Goal: Information Seeking & Learning: Learn about a topic

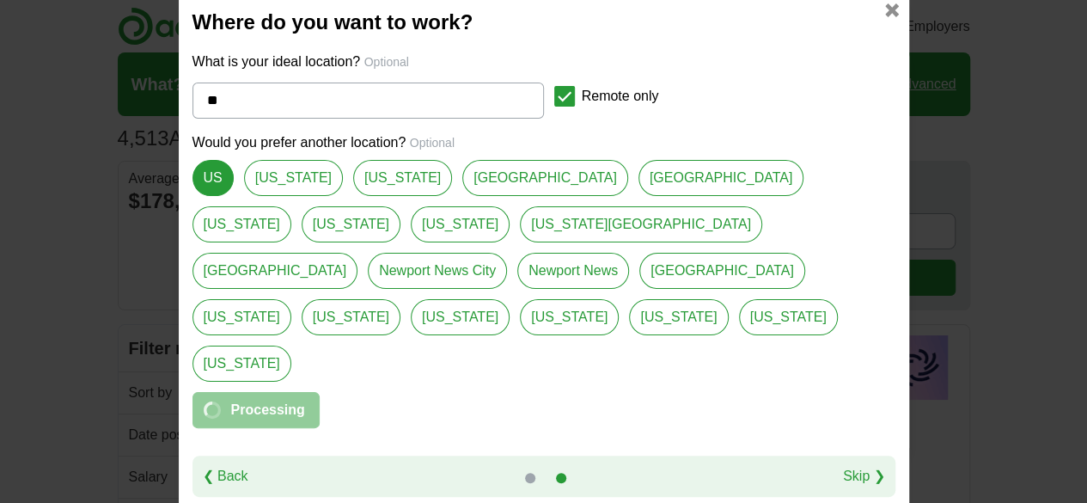
click at [890, 17] on link at bounding box center [892, 10] width 14 height 14
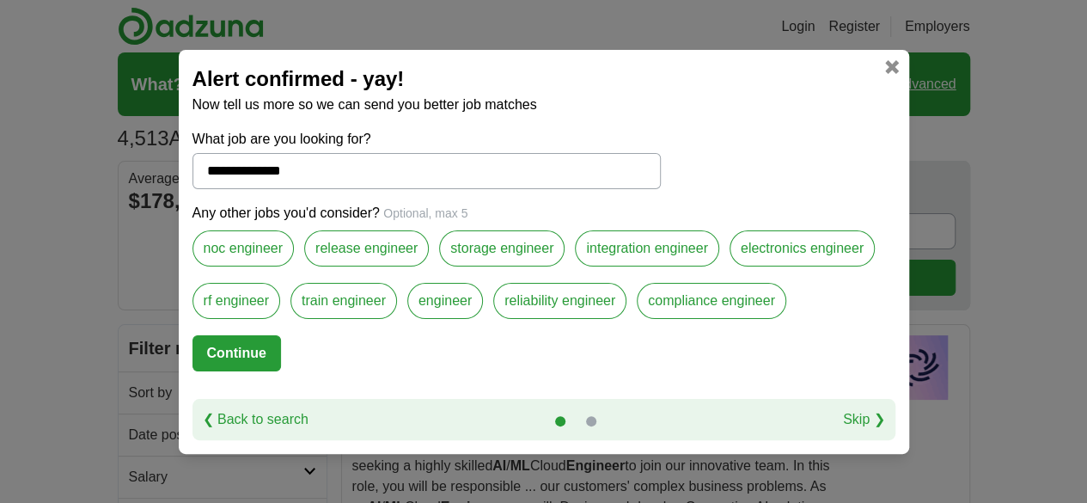
click at [263, 348] on button "Continue" at bounding box center [236, 353] width 89 height 36
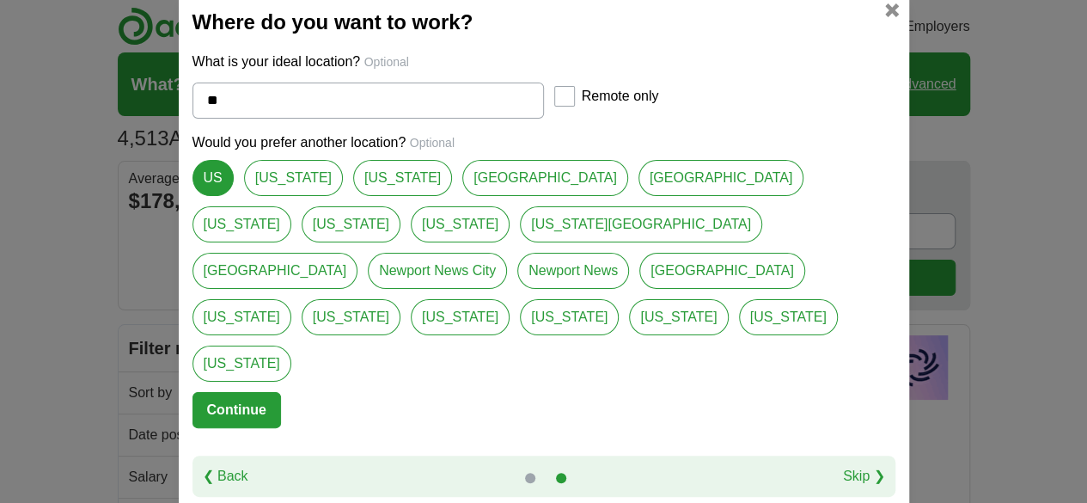
click at [246, 392] on button "Continue" at bounding box center [236, 410] width 89 height 36
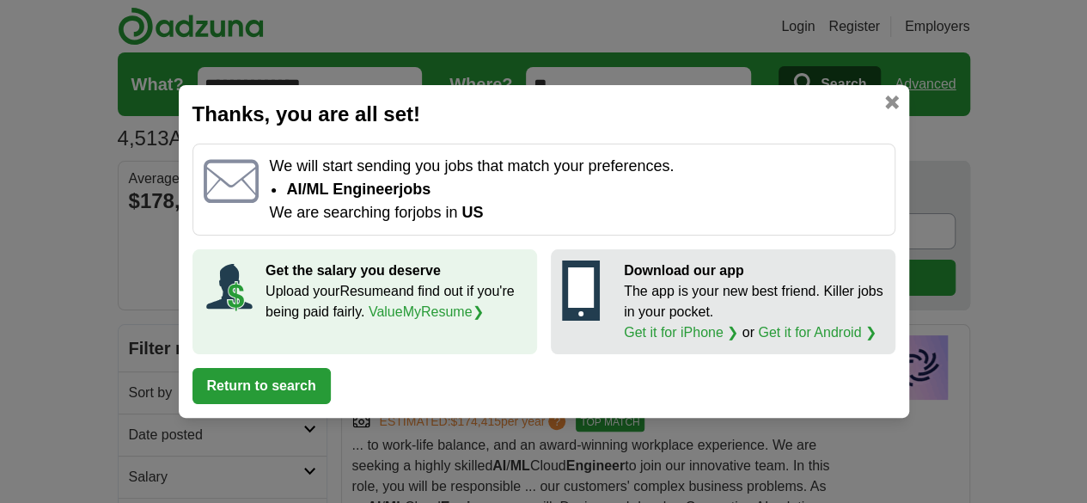
click at [292, 378] on button "Return to search" at bounding box center [261, 386] width 138 height 36
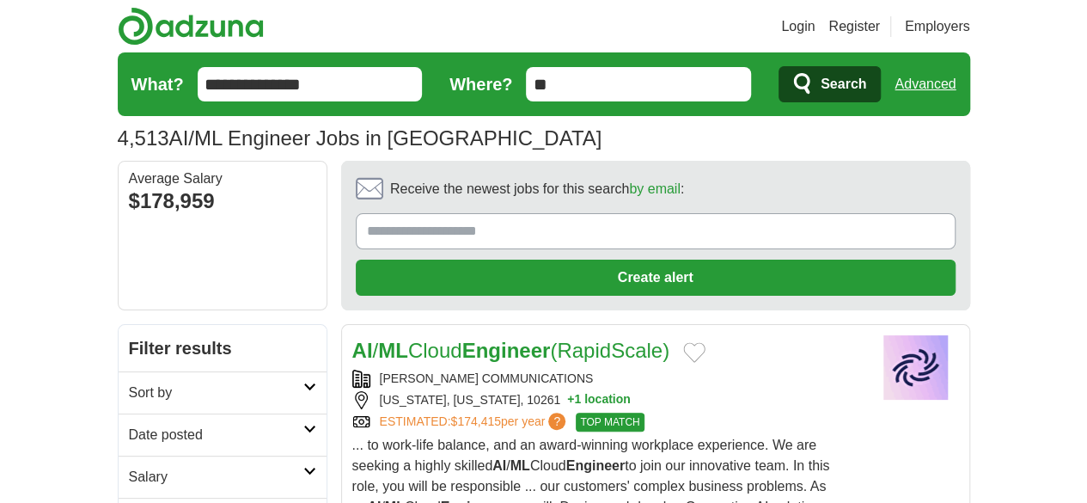
click at [235, 371] on link "Sort by" at bounding box center [223, 392] width 208 height 42
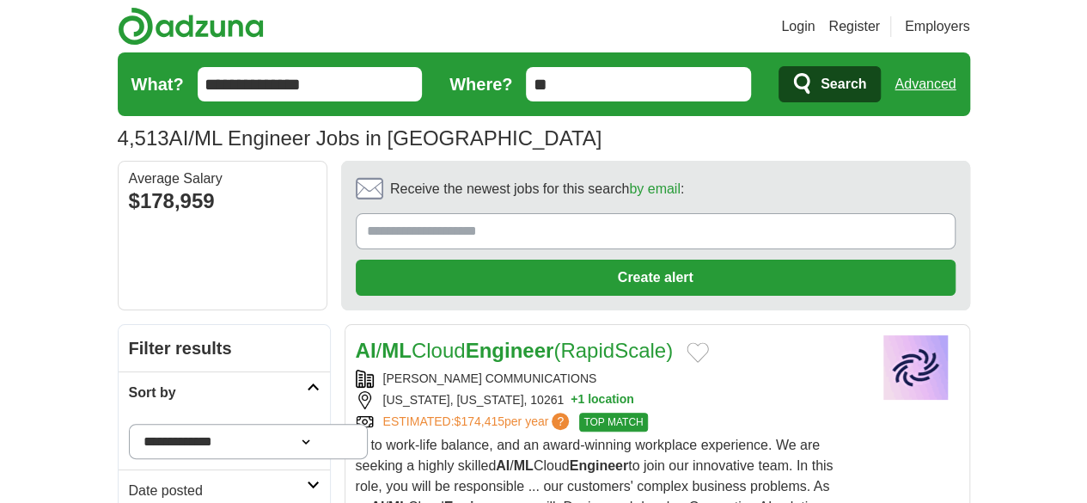
click at [237, 424] on select "**********" at bounding box center [249, 441] width 240 height 35
click at [241, 382] on h2 "Sort by" at bounding box center [218, 392] width 178 height 21
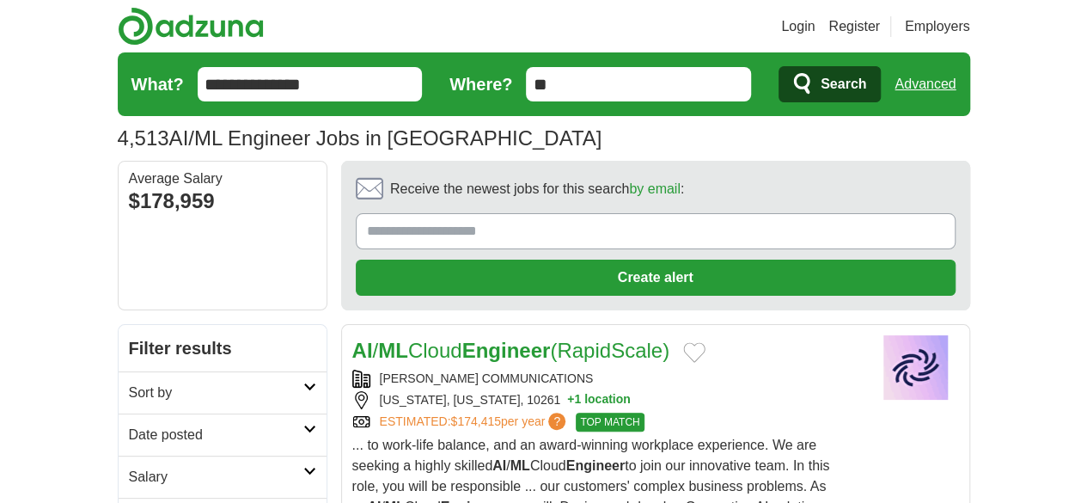
click at [303, 425] on icon at bounding box center [309, 429] width 13 height 9
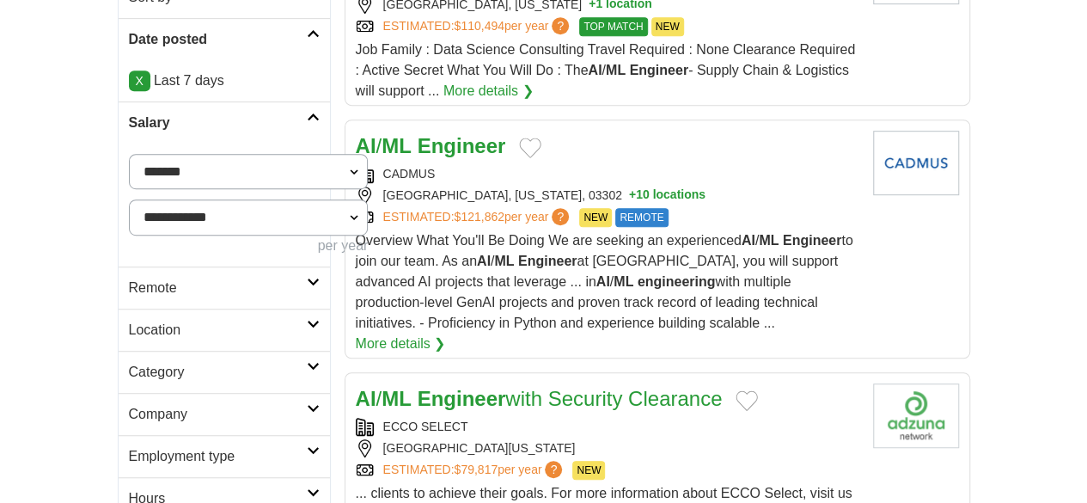
click at [247, 278] on h2 "Remote" at bounding box center [218, 288] width 178 height 21
click at [182, 361] on h2 "Location" at bounding box center [218, 371] width 178 height 21
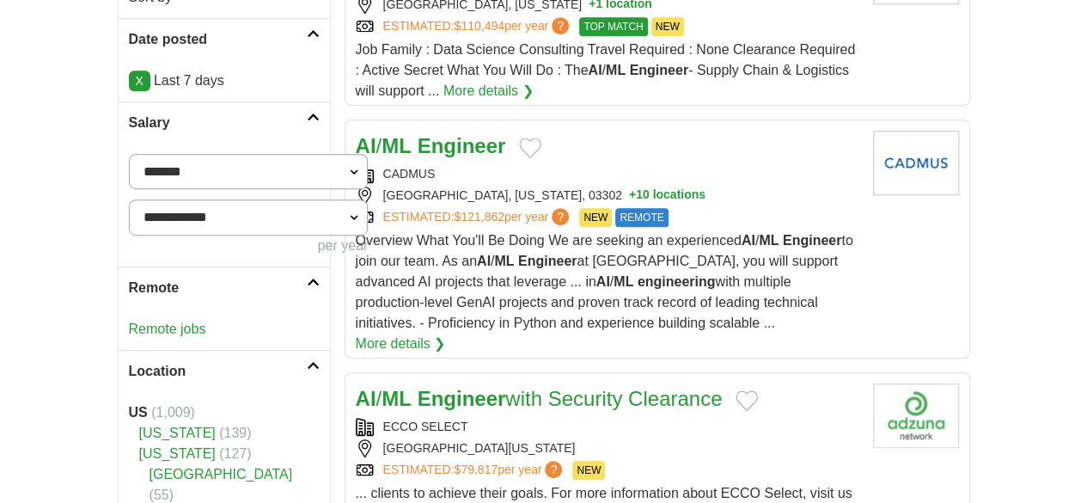
click at [266, 350] on link "Location" at bounding box center [224, 371] width 211 height 42
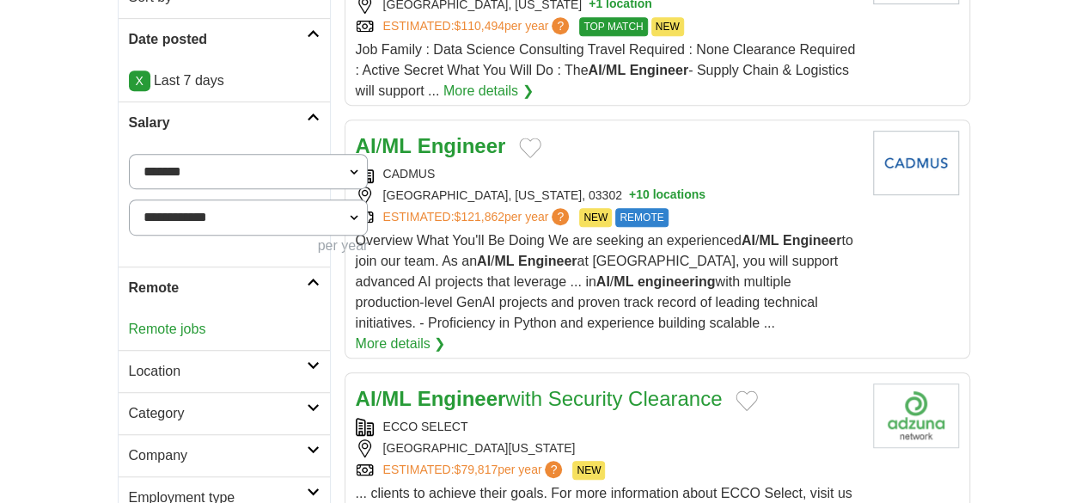
click at [129, 321] on link "Remote jobs" at bounding box center [167, 328] width 77 height 15
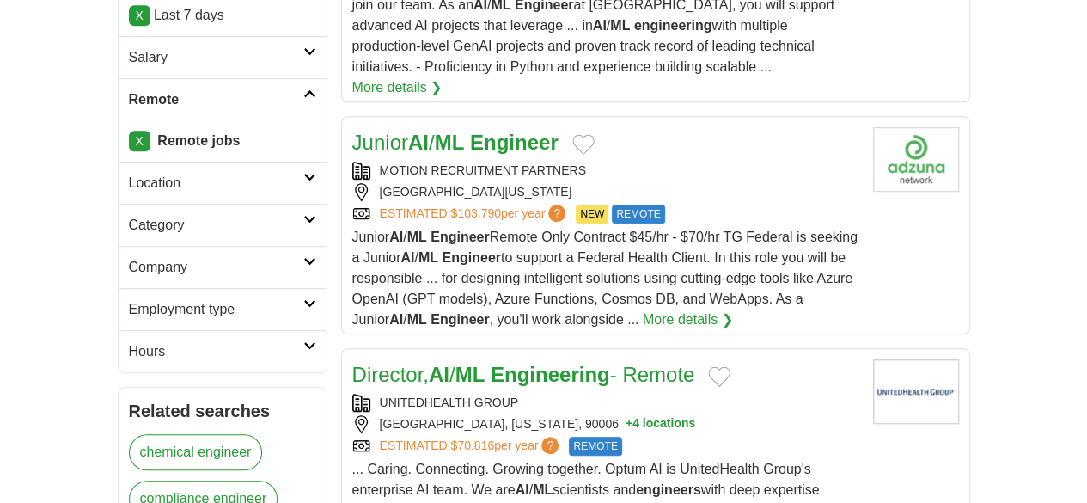
scroll to position [464, 0]
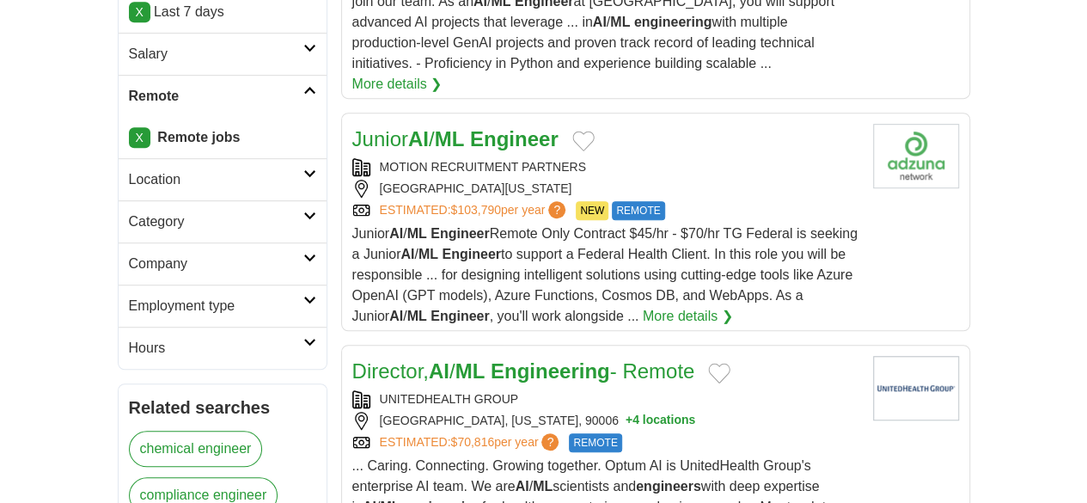
click at [244, 296] on h2 "Employment type" at bounding box center [216, 306] width 174 height 21
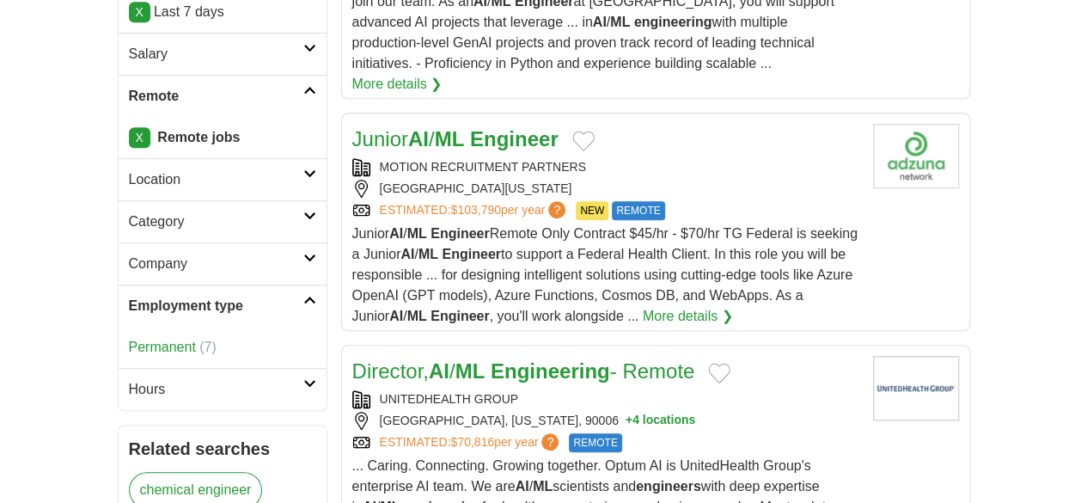
click at [119, 242] on link "Company" at bounding box center [223, 263] width 208 height 42
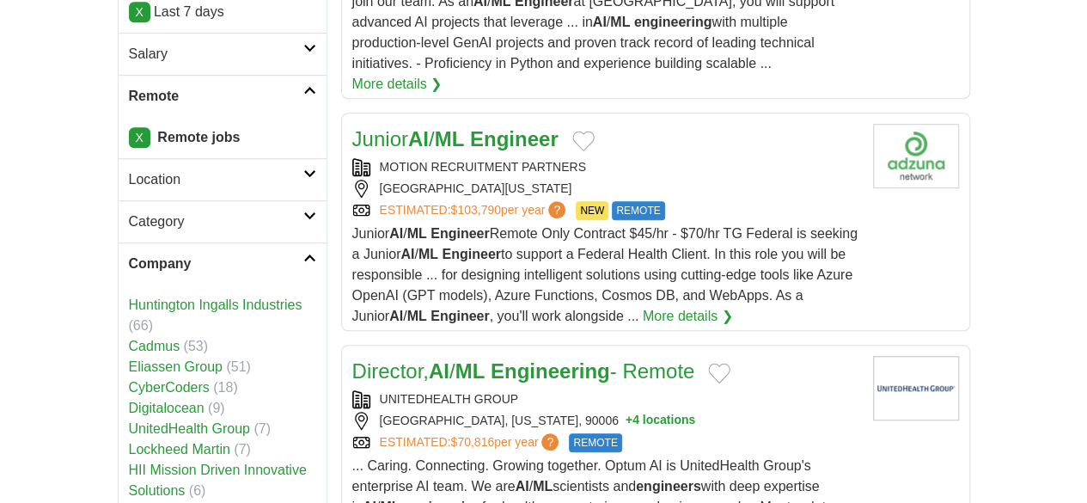
click at [216, 253] on h2 "Company" at bounding box center [216, 263] width 174 height 21
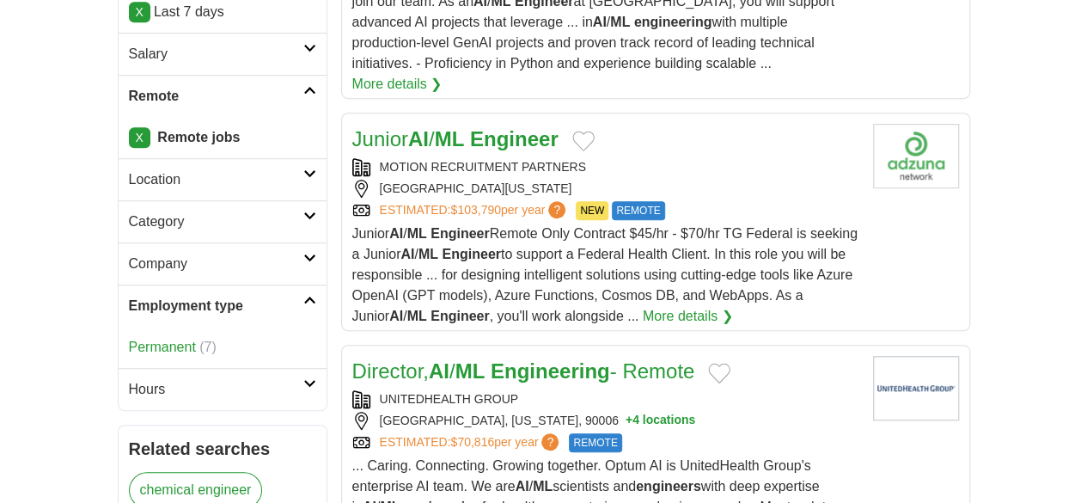
click at [225, 379] on h2 "Hours" at bounding box center [216, 389] width 174 height 21
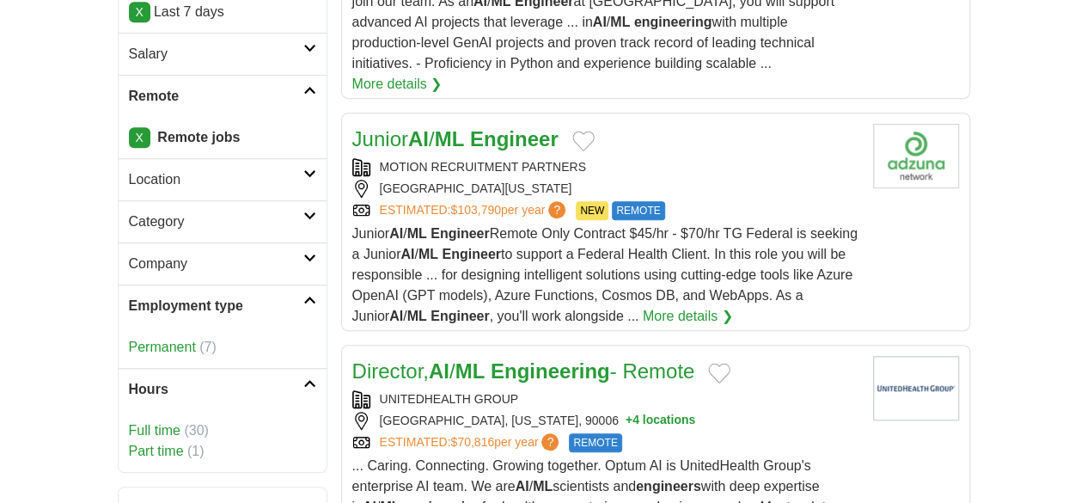
click at [129, 420] on li "Full time (30)" at bounding box center [222, 430] width 187 height 21
click at [129, 423] on link "Full time" at bounding box center [155, 430] width 52 height 15
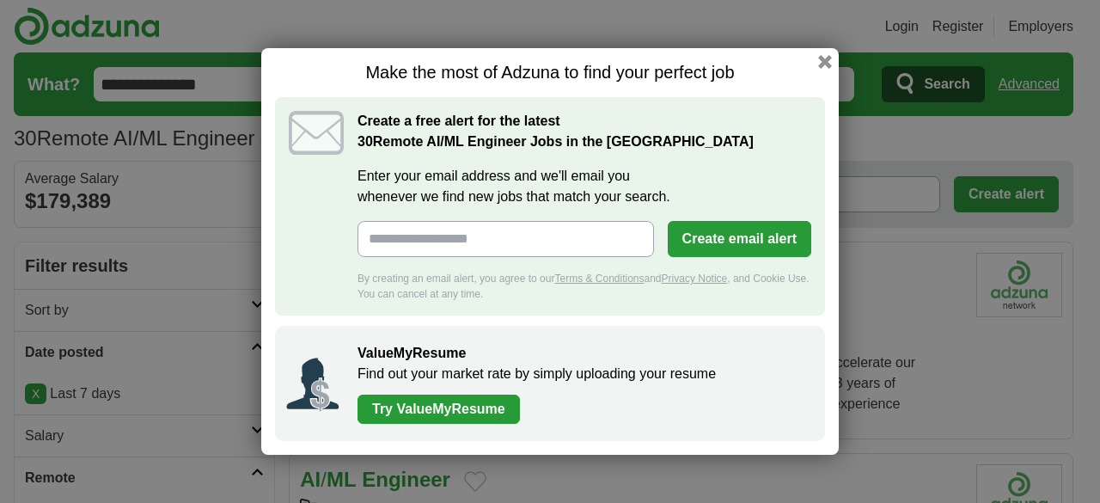
click at [813, 69] on h1 "Make the most of Adzuna to find your perfect job" at bounding box center [550, 72] width 550 height 21
click at [823, 59] on button "button" at bounding box center [824, 61] width 19 height 19
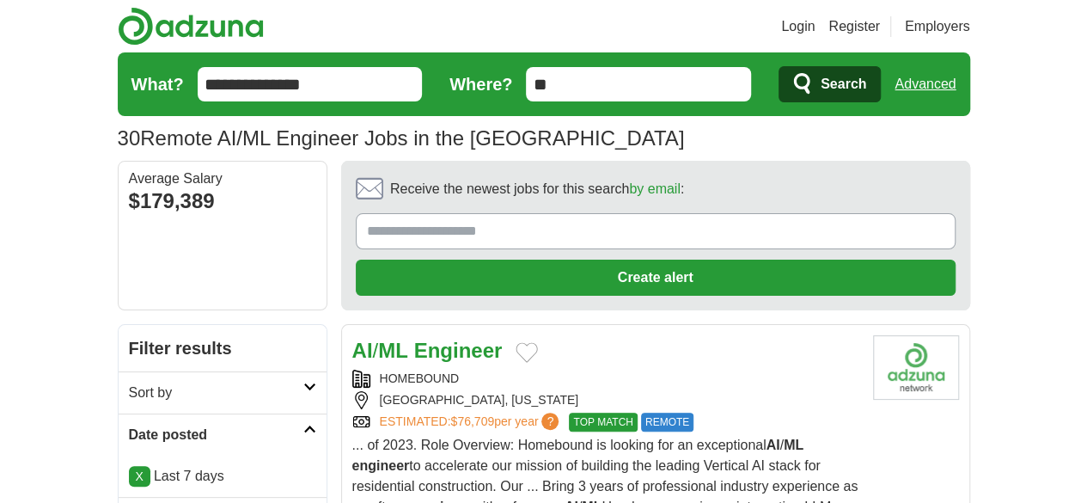
click at [815, 23] on link "Login" at bounding box center [798, 26] width 34 height 21
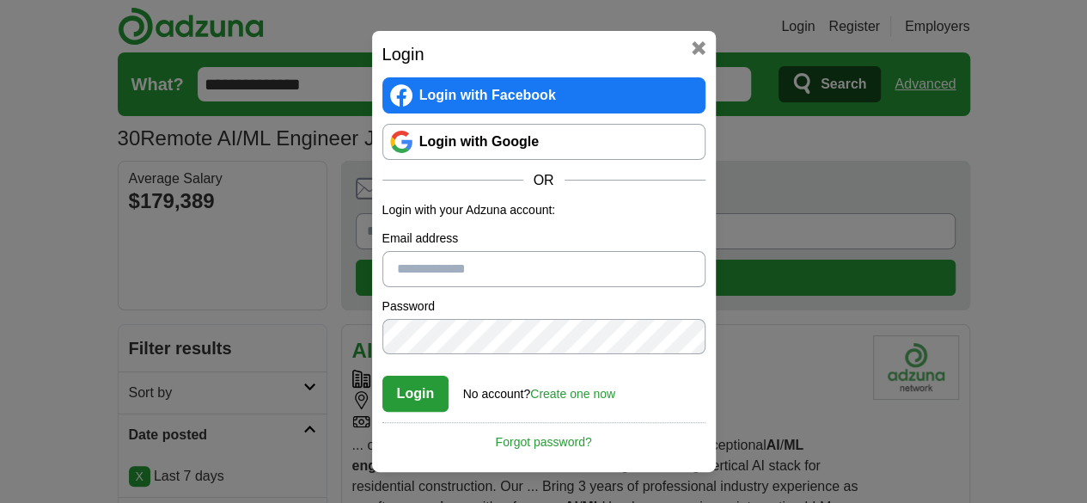
click at [502, 263] on input "Email address" at bounding box center [543, 269] width 323 height 36
type input "**********"
click at [427, 380] on button "Login" at bounding box center [415, 394] width 67 height 36
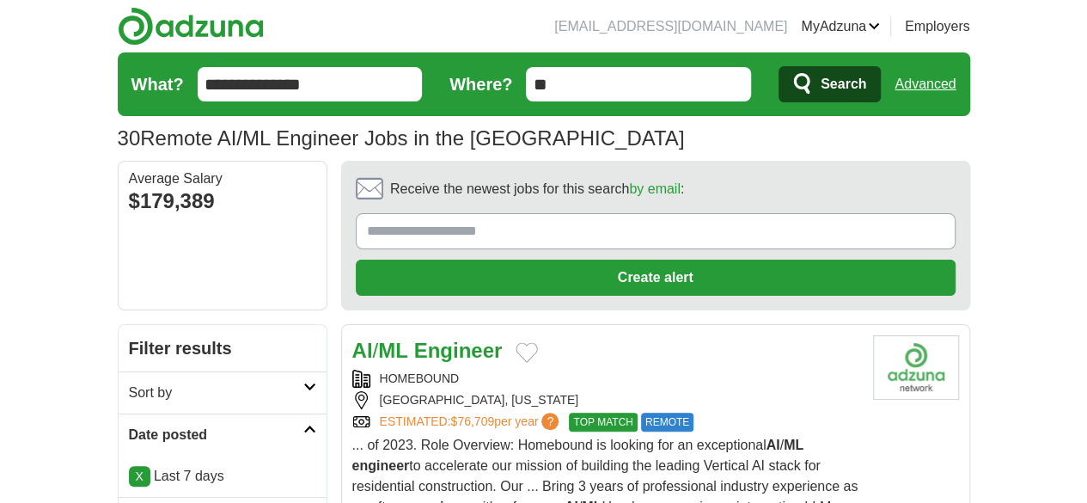
click at [371, 370] on div "HOMEBOUND" at bounding box center [605, 379] width 507 height 18
